Goal: Information Seeking & Learning: Learn about a topic

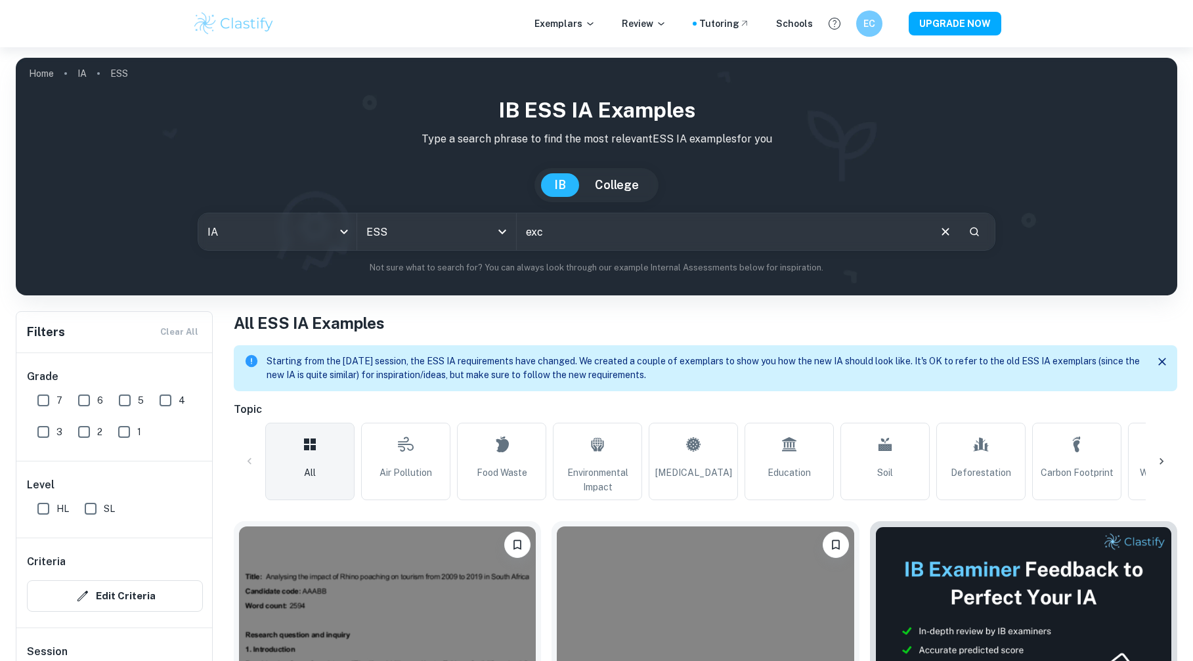
scroll to position [143, 0]
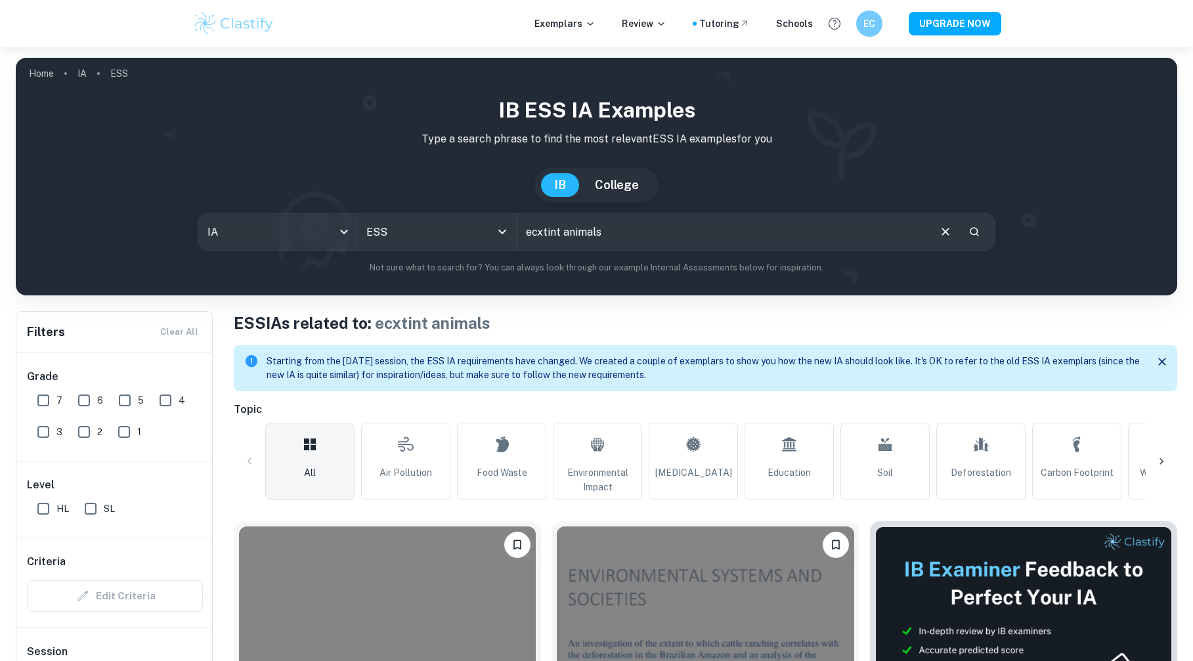
scroll to position [26, 0]
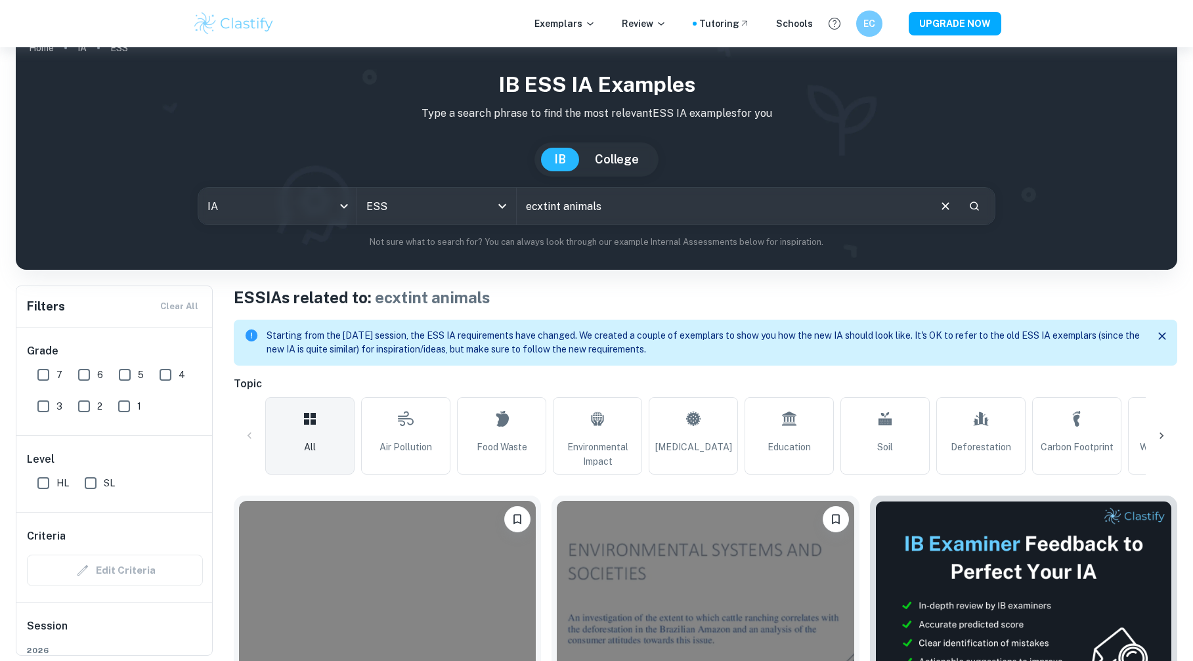
click at [541, 207] on input "ecxtint animals" at bounding box center [722, 206] width 411 height 37
click at [648, 209] on input "ecstint animals" at bounding box center [722, 206] width 411 height 37
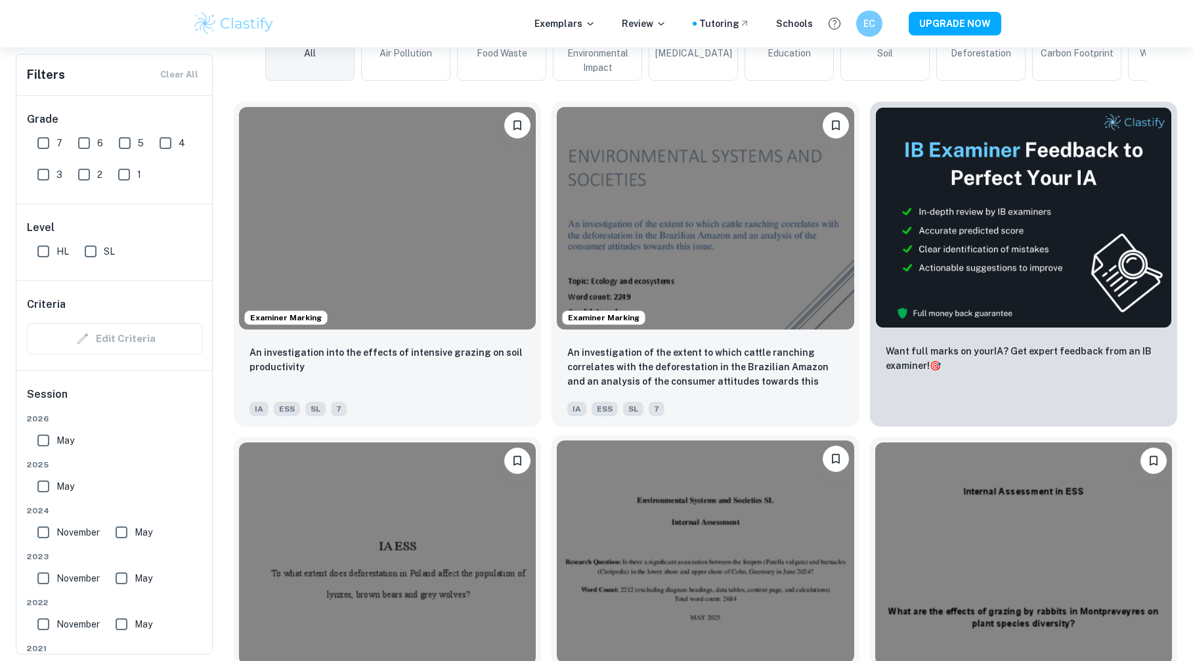
scroll to position [420, 0]
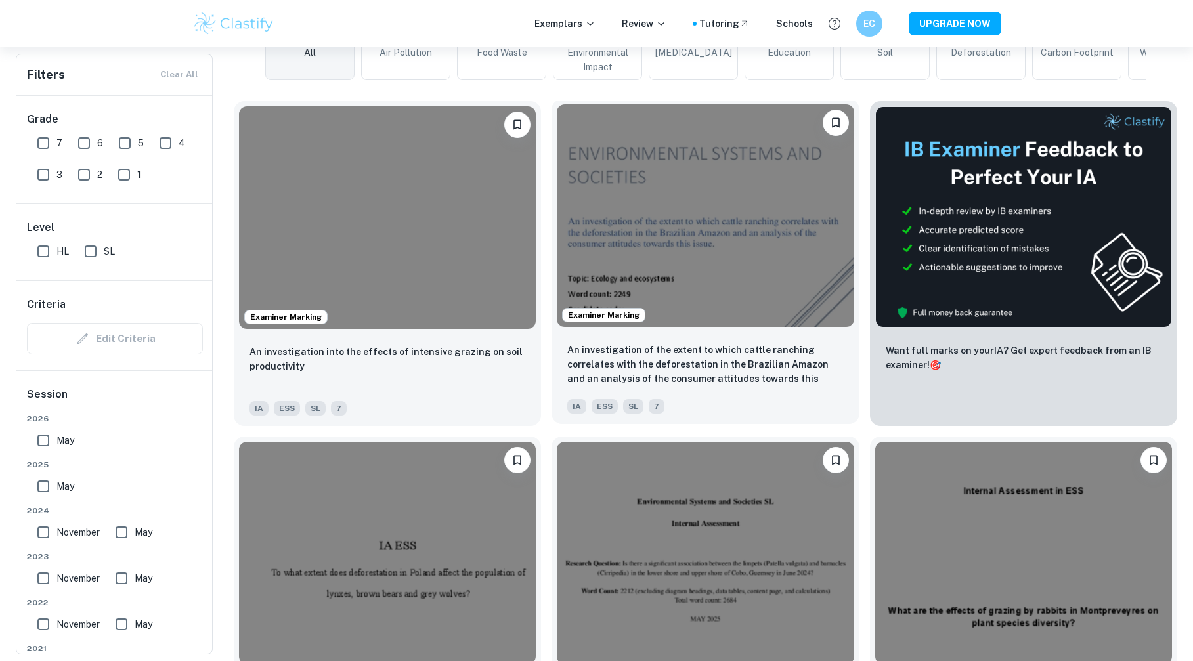
type input "ecstint animals"
click at [793, 320] on img at bounding box center [705, 215] width 297 height 223
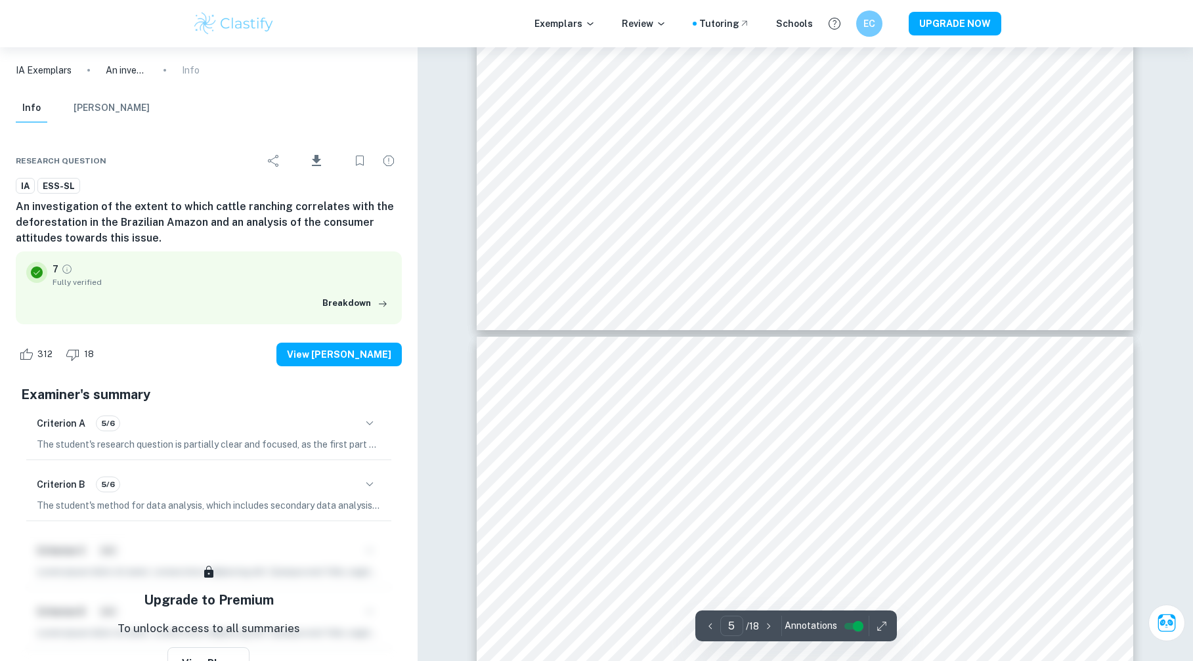
type input "4"
